Goal: Go to known website: Access a specific website the user already knows

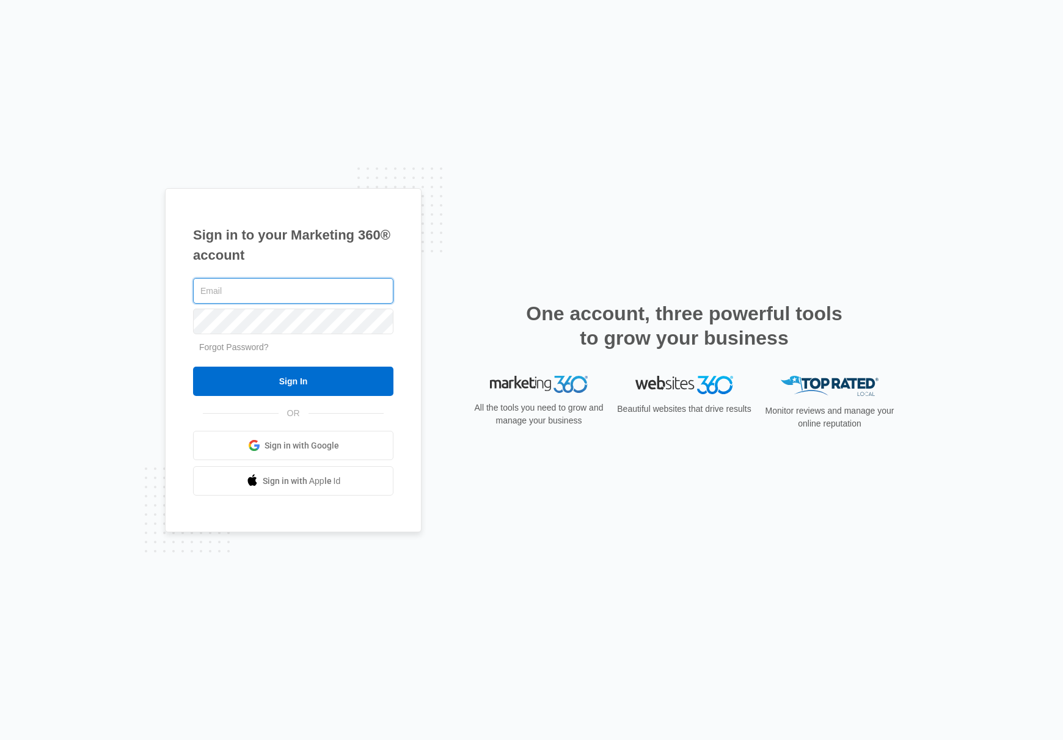
click at [225, 289] on input "text" at bounding box center [293, 291] width 200 height 26
type input "[PERSON_NAME][EMAIL_ADDRESS][PERSON_NAME][DOMAIN_NAME]"
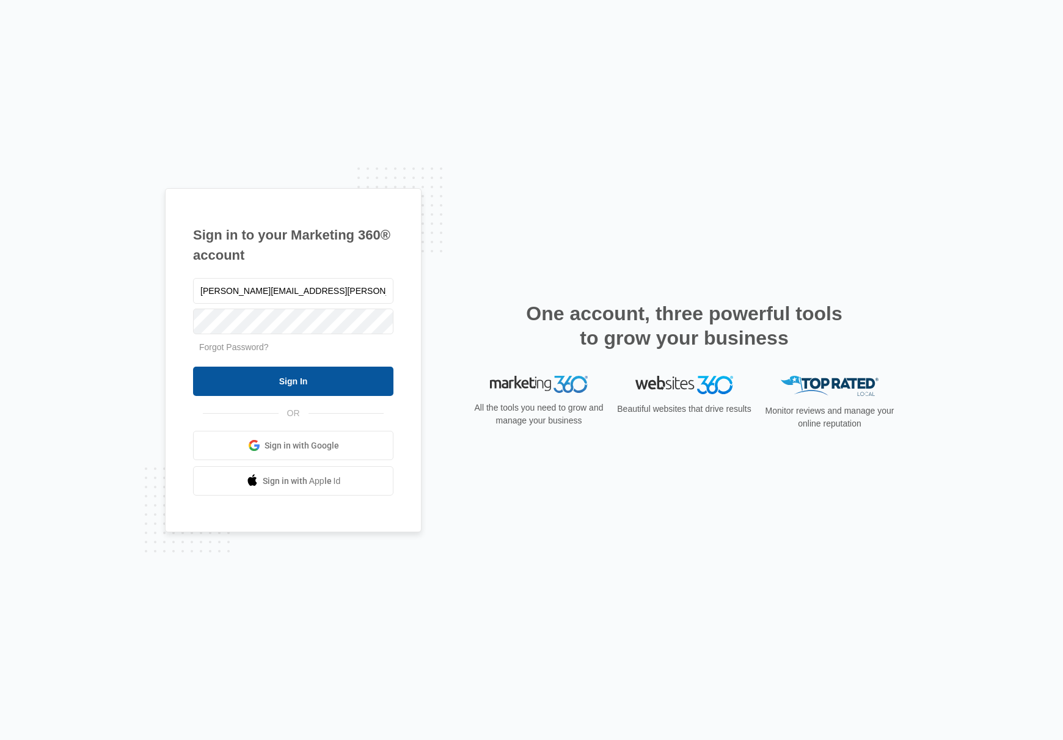
click at [301, 378] on input "Sign In" at bounding box center [293, 381] width 200 height 29
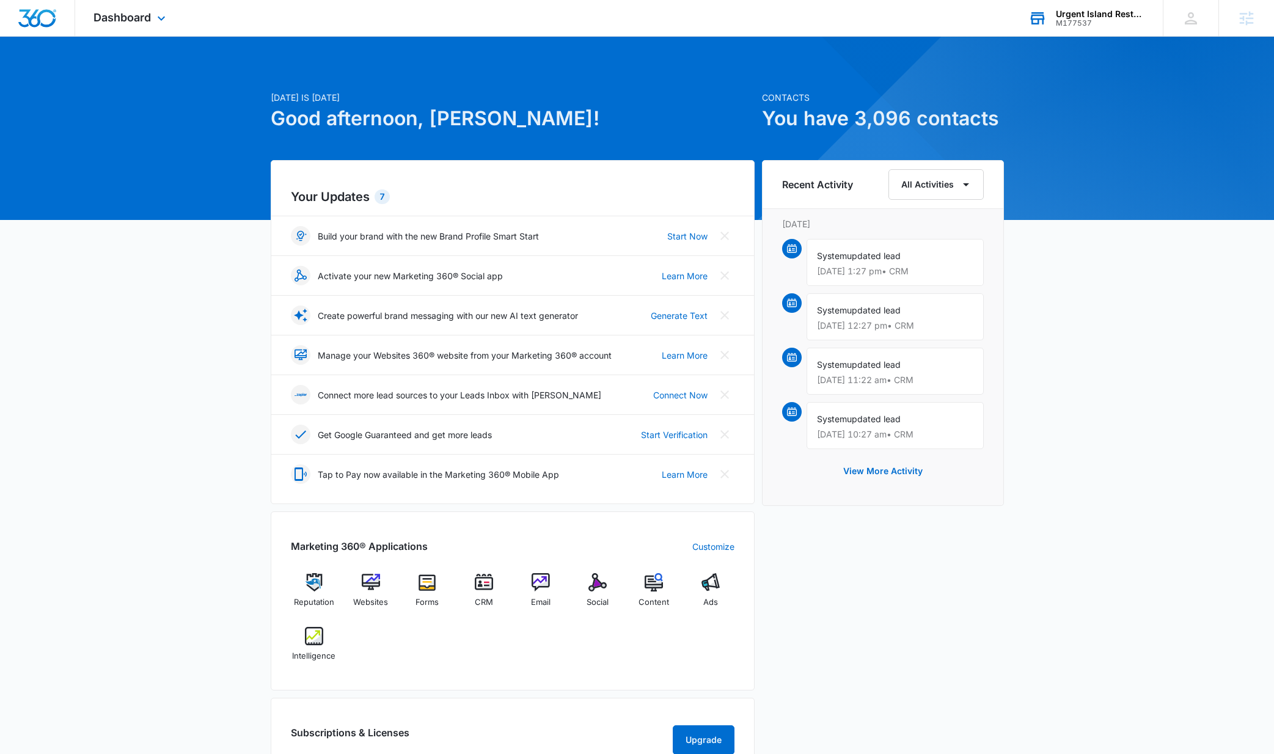
click at [1062, 10] on div "Urgent Island Restoration" at bounding box center [1100, 14] width 89 height 10
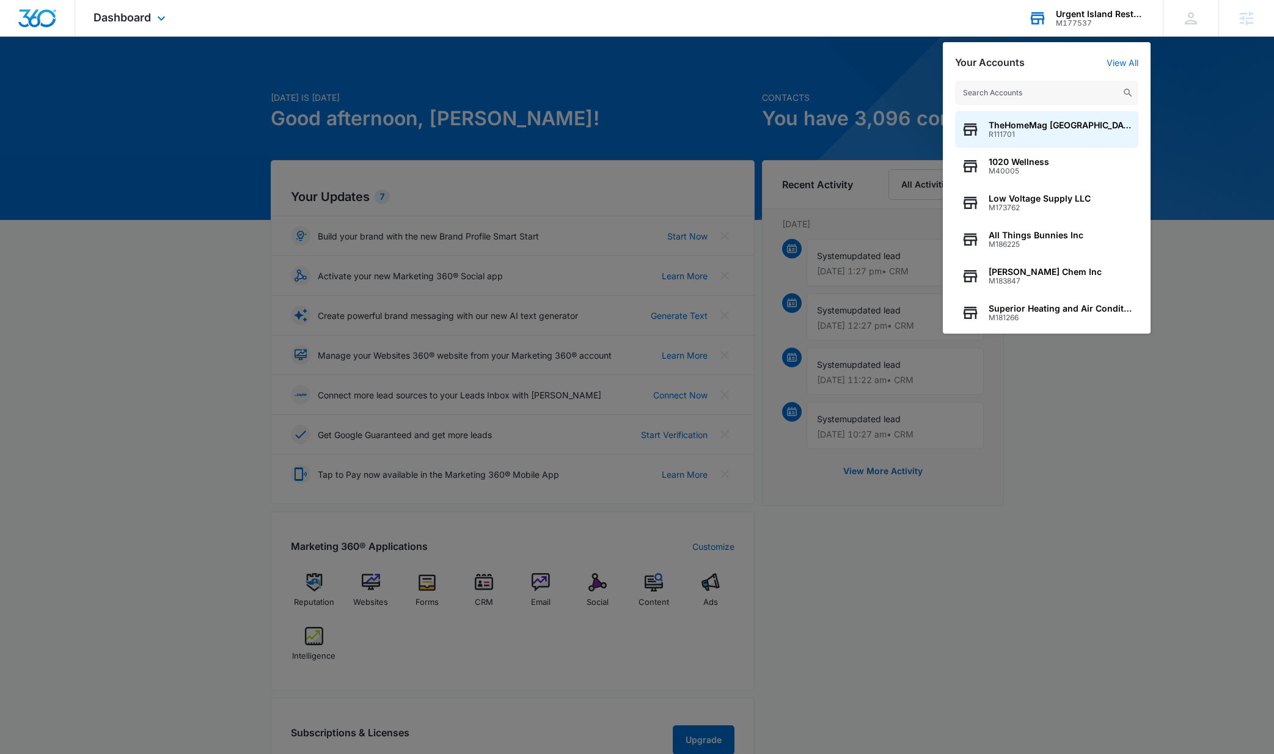
click at [994, 89] on input "text" at bounding box center [1046, 93] width 183 height 24
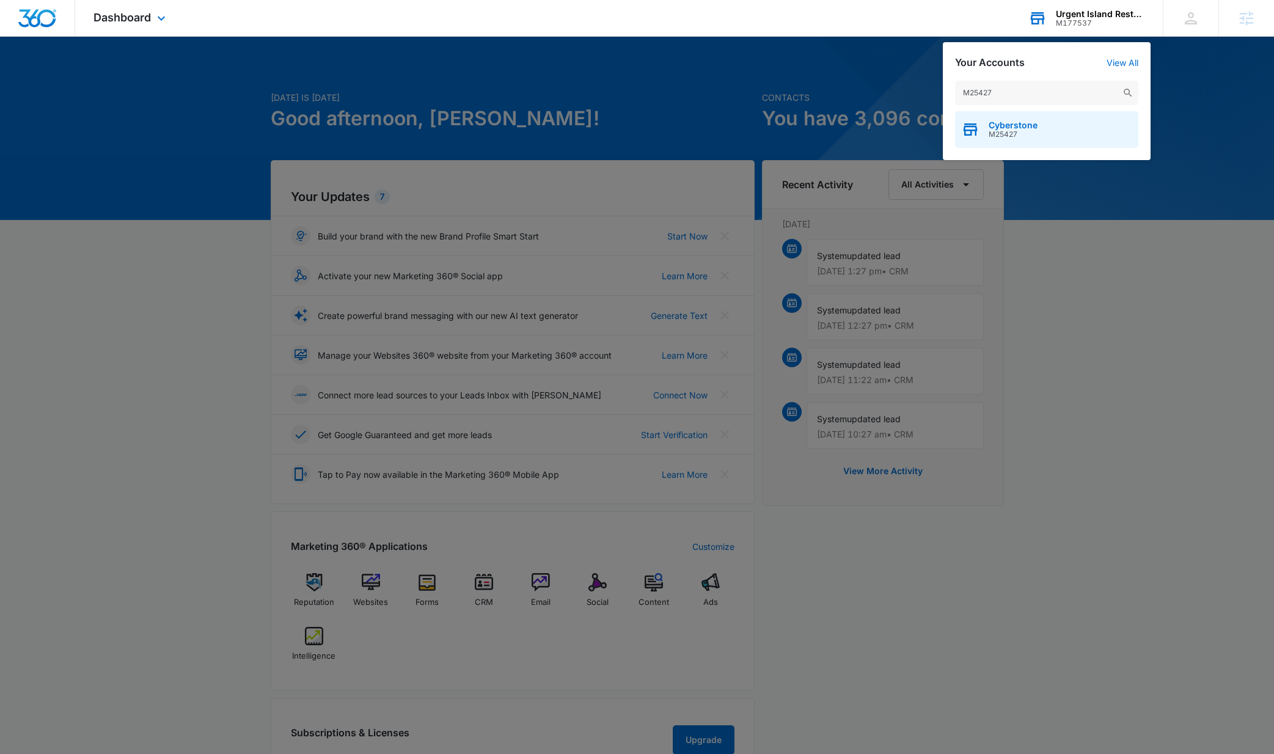
type input "M25427"
click at [1013, 125] on span "Cyberstone" at bounding box center [1012, 125] width 49 height 10
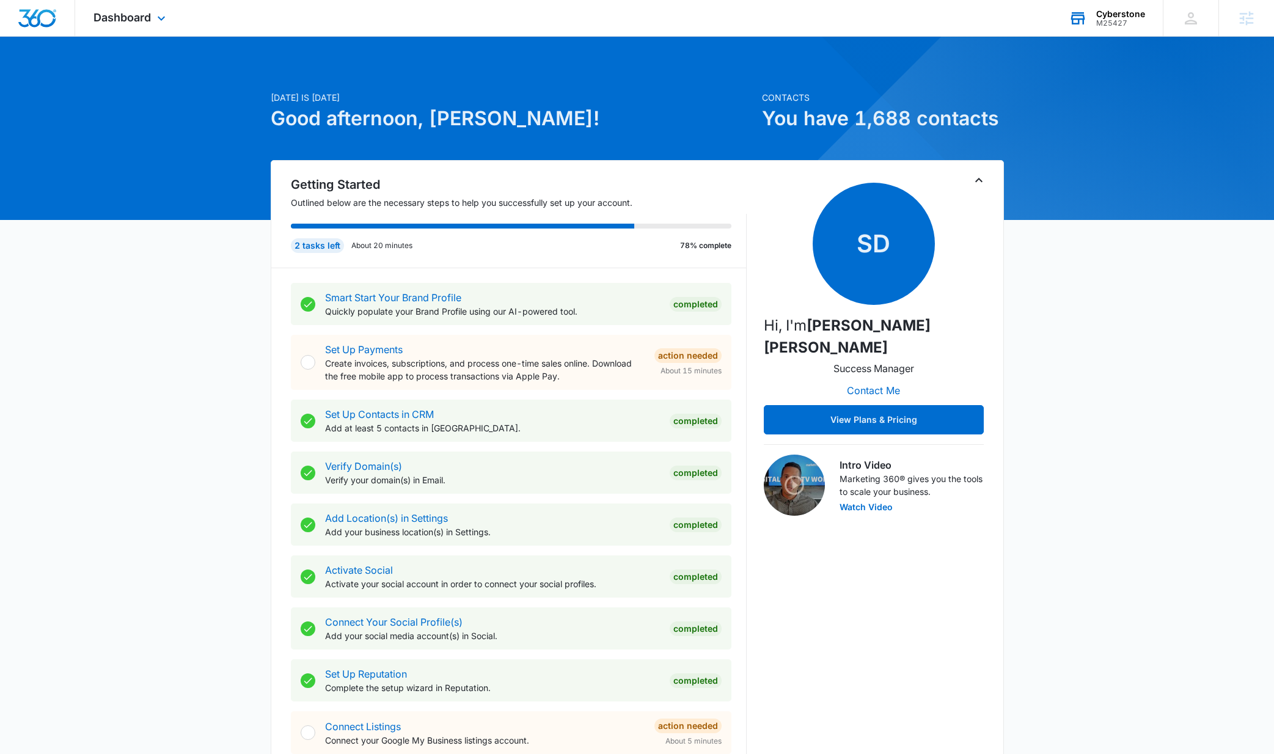
click at [153, 16] on div "Dashboard Apps Reputation Websites Forms CRM Email Social Shop Content Ads Inte…" at bounding box center [131, 18] width 112 height 36
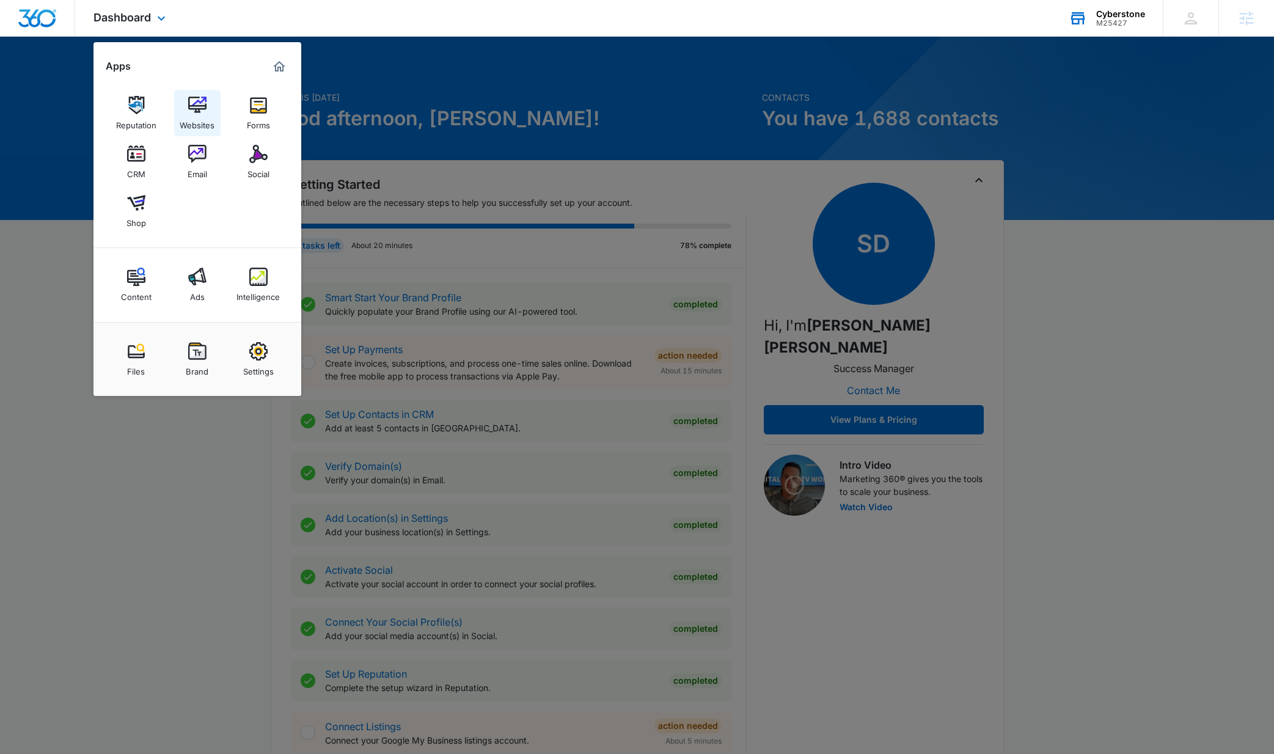
click at [195, 104] on img at bounding box center [197, 105] width 18 height 18
